Goal: Find contact information: Find contact information

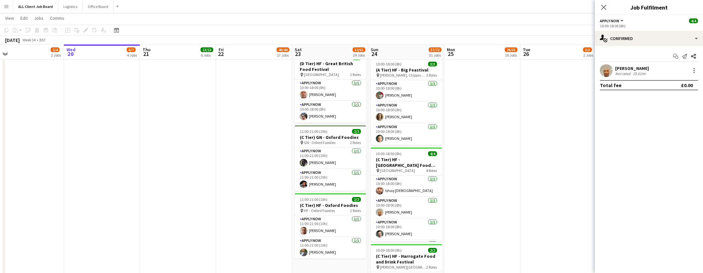
scroll to position [0, 160]
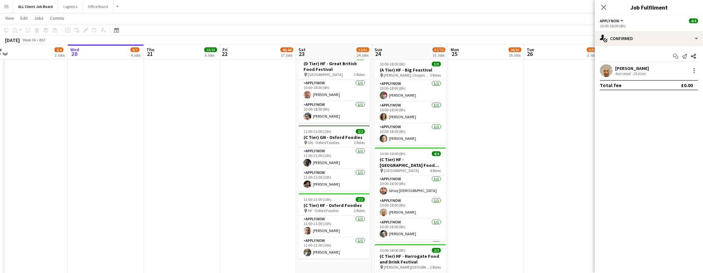
click at [620, 71] on div "[PERSON_NAME]" at bounding box center [632, 69] width 34 height 6
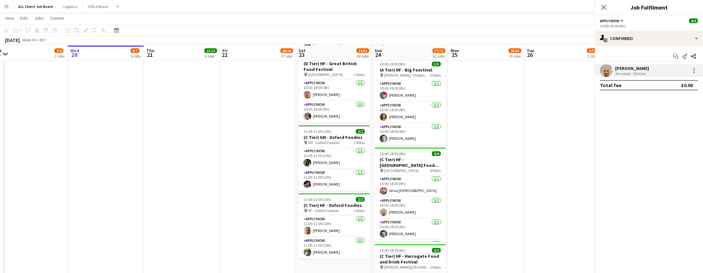
scroll to position [1259, 0]
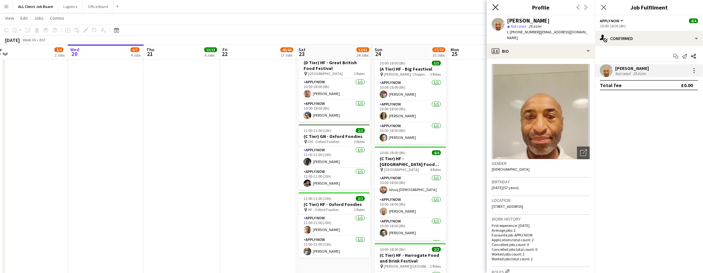
click at [492, 7] on icon "Close pop-in" at bounding box center [495, 7] width 6 height 6
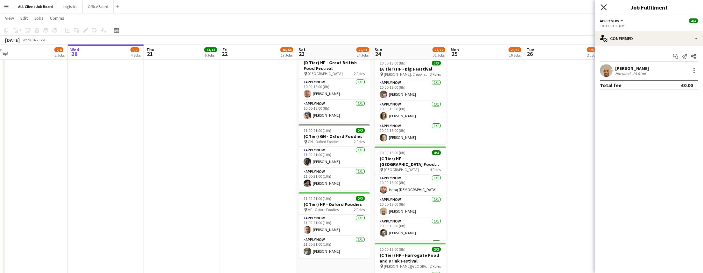
drag, startPoint x: 601, startPoint y: 6, endPoint x: 565, endPoint y: 10, distance: 36.1
click at [601, 6] on icon "Close pop-in" at bounding box center [603, 7] width 5 height 5
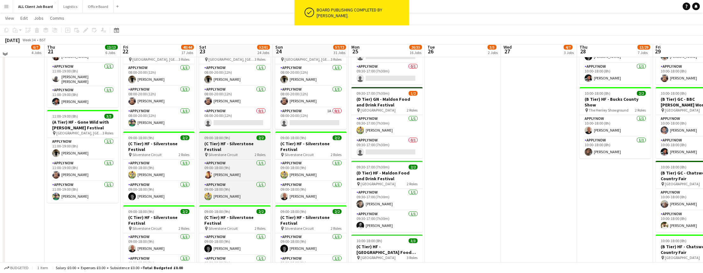
scroll to position [225, 0]
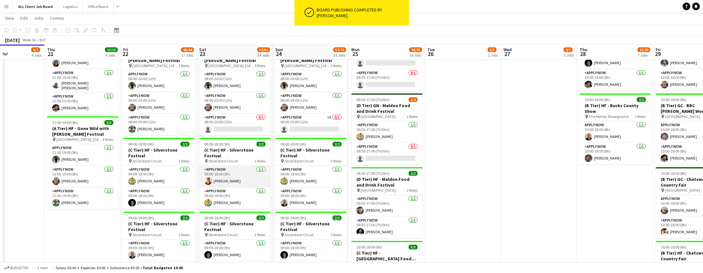
click at [241, 175] on app-card-role "APPLY NOW [DATE] 09:00-18:00 (9h) [PERSON_NAME]" at bounding box center [234, 177] width 71 height 22
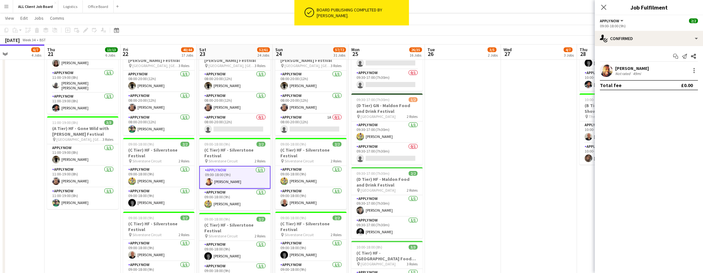
scroll to position [221, 0]
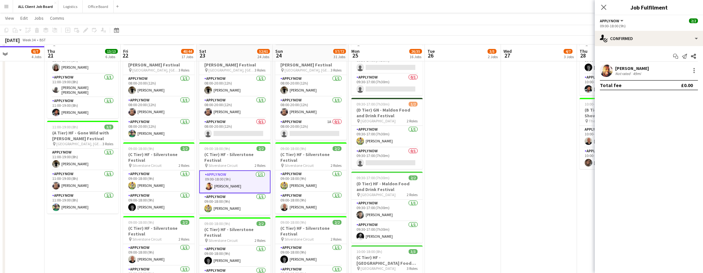
click at [615, 73] on div "Not rated" at bounding box center [623, 73] width 17 height 5
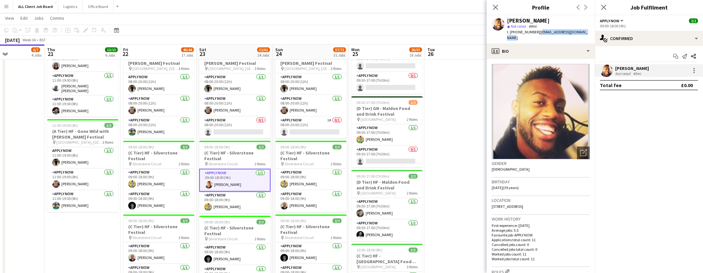
drag, startPoint x: 585, startPoint y: 32, endPoint x: 537, endPoint y: 34, distance: 47.7
click at [537, 34] on div "[PERSON_NAME] star Not rated 49mi t. [PHONE_NUMBER] | [EMAIL_ADDRESS][DOMAIN_NA…" at bounding box center [540, 29] width 108 height 28
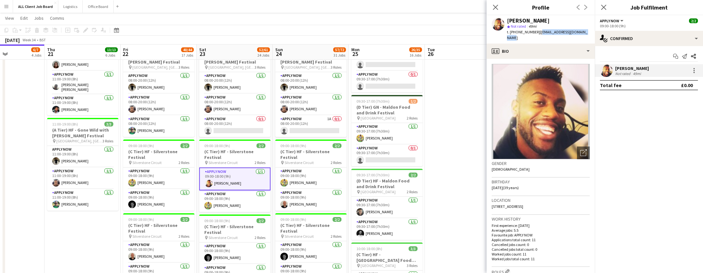
copy span "[EMAIL_ADDRESS][DOMAIN_NAME]"
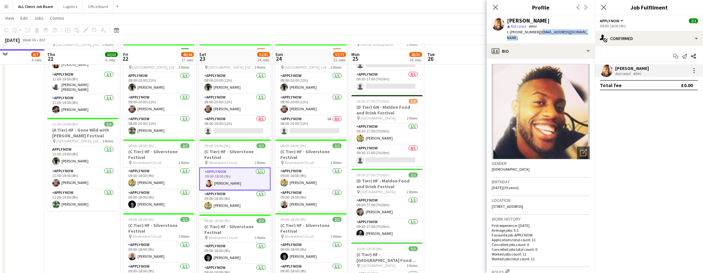
scroll to position [228, 0]
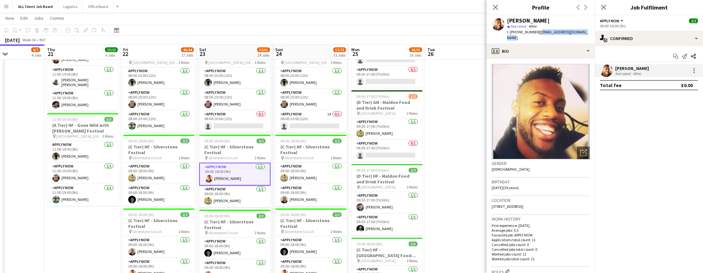
drag, startPoint x: 496, startPoint y: 7, endPoint x: 513, endPoint y: 7, distance: 16.9
click at [496, 7] on icon "Close pop-in" at bounding box center [495, 7] width 5 height 5
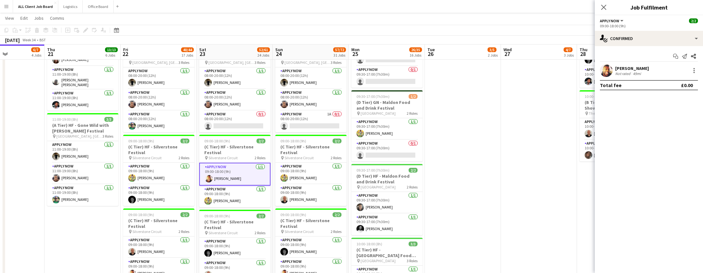
click at [604, 8] on icon "Close pop-in" at bounding box center [603, 7] width 5 height 5
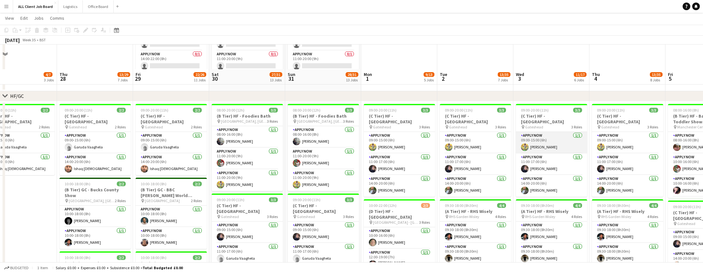
scroll to position [121, 0]
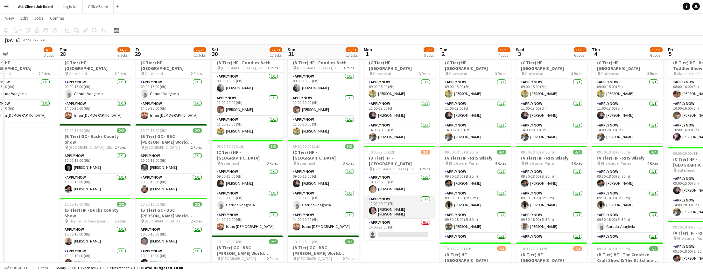
click at [402, 203] on app-card-role "APPLY NOW [DATE] 12:00-19:00 (7h) [PERSON_NAME] [PERSON_NAME]" at bounding box center [399, 208] width 71 height 24
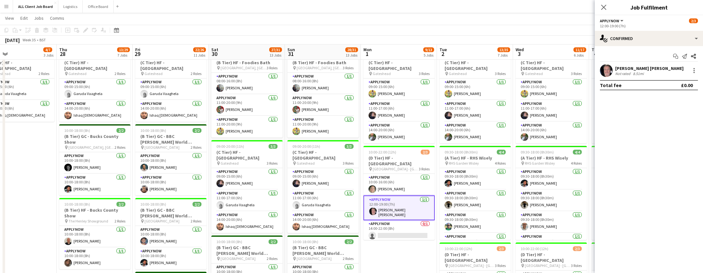
click at [634, 65] on div "[PERSON_NAME] [PERSON_NAME] Not rated 8.51mi" at bounding box center [648, 70] width 108 height 13
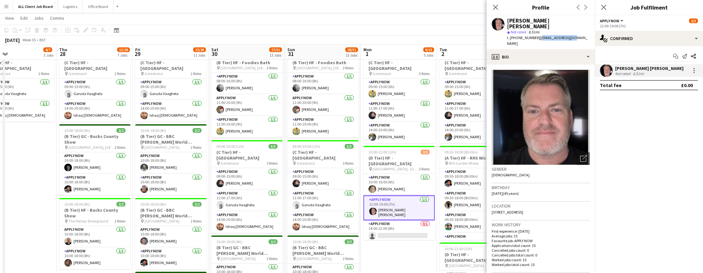
drag, startPoint x: 579, startPoint y: 31, endPoint x: 538, endPoint y: 33, distance: 41.1
click at [537, 34] on app-profile-header "[PERSON_NAME] [PERSON_NAME] star Not rated 8.51mi t. [PHONE_NUMBER] | [EMAIL_AD…" at bounding box center [540, 32] width 108 height 34
copy span "[EMAIL_ADDRESS][DOMAIN_NAME]"
click at [580, 33] on app-profile-header "[PERSON_NAME] [PERSON_NAME] star Not rated 8.51mi t. [PHONE_NUMBER] | [EMAIL_AD…" at bounding box center [540, 32] width 108 height 34
drag, startPoint x: 579, startPoint y: 33, endPoint x: 537, endPoint y: 35, distance: 42.3
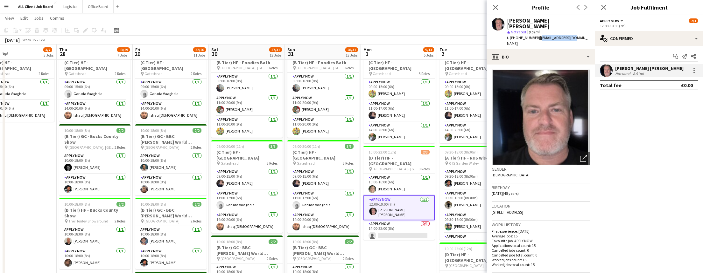
click at [537, 35] on app-profile-header "[PERSON_NAME] [PERSON_NAME] star Not rated 8.51mi t. [PHONE_NUMBER] | [EMAIL_AD…" at bounding box center [540, 32] width 108 height 34
copy span "[EMAIL_ADDRESS][DOMAIN_NAME]"
